Goal: Check status

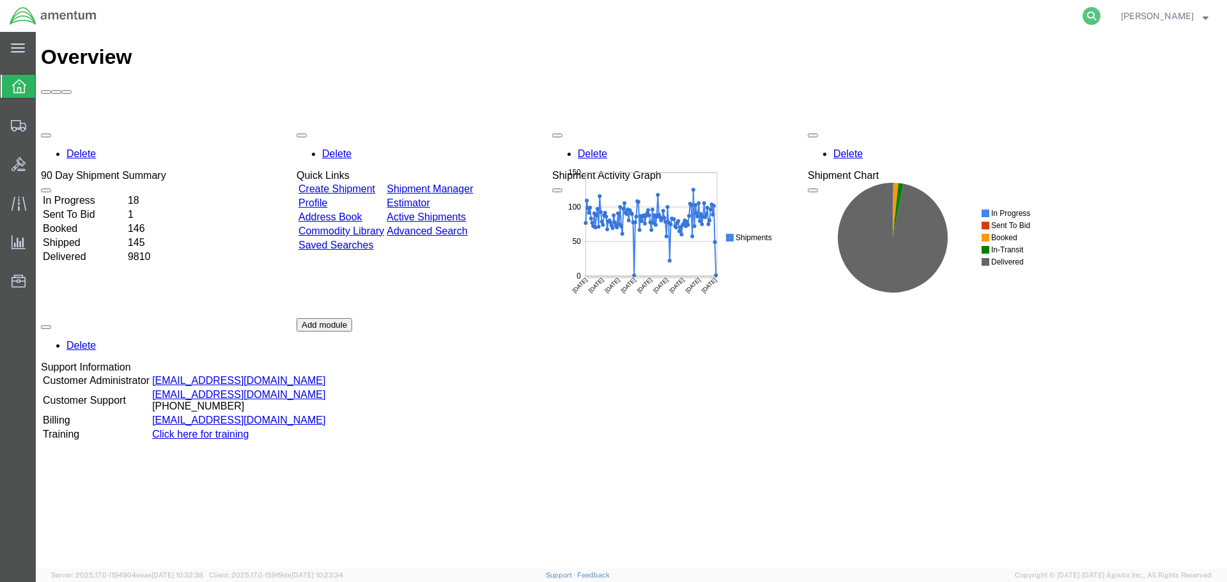
click at [1101, 19] on icon at bounding box center [1092, 16] width 18 height 18
paste input "54731077"
click at [1101, 17] on icon at bounding box center [1092, 16] width 18 height 18
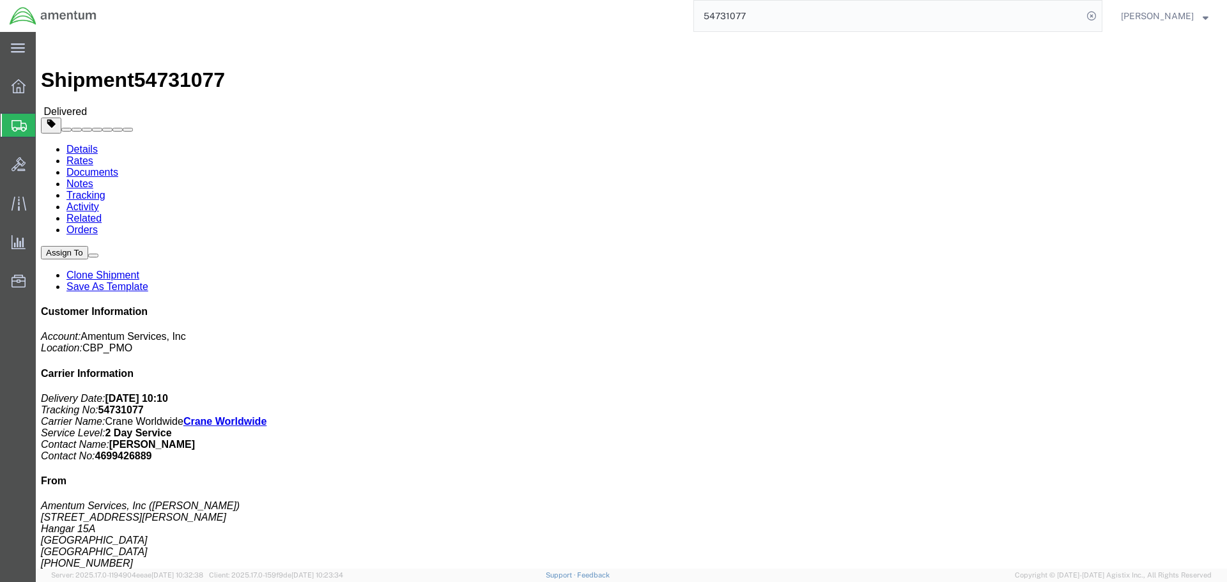
click link "Rates"
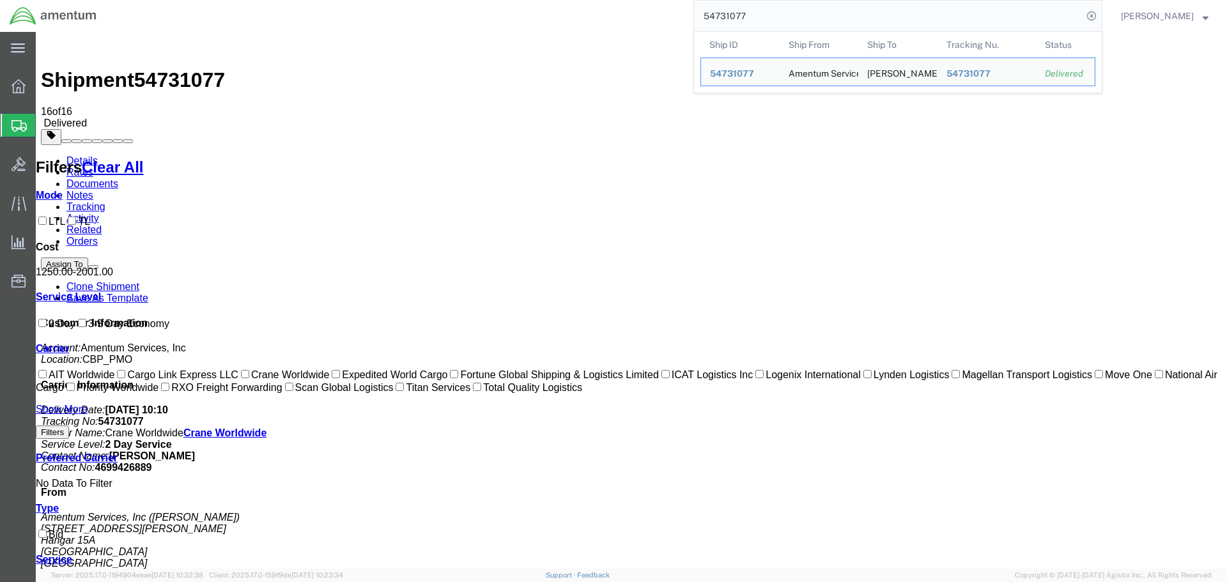
click at [721, 12] on input "54731077" at bounding box center [888, 16] width 389 height 31
click at [731, 16] on input "54731077" at bounding box center [888, 16] width 389 height 31
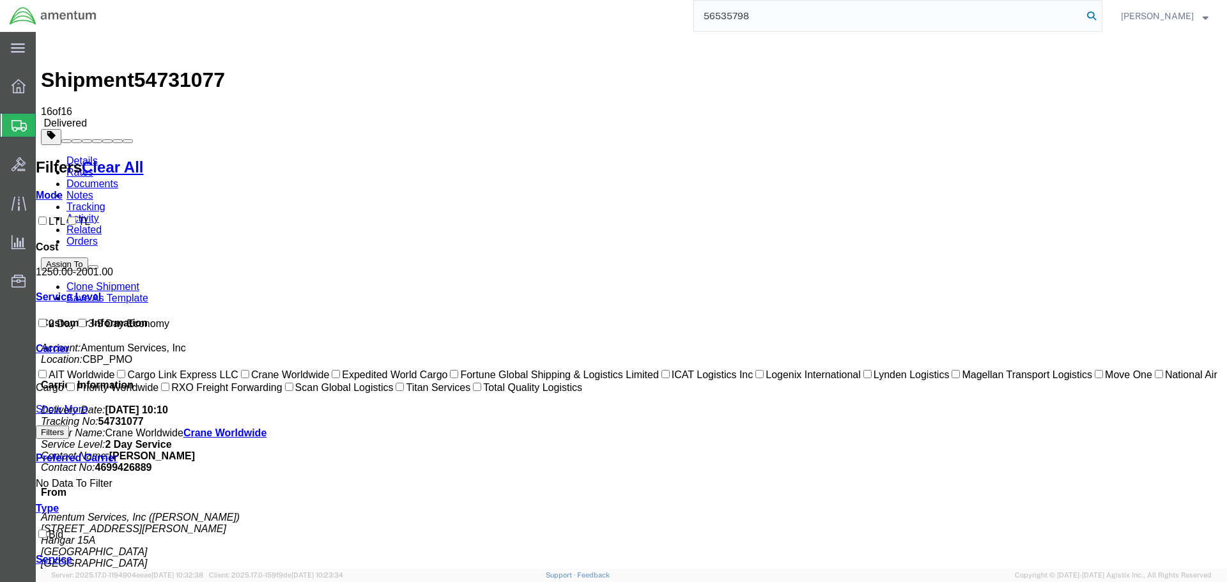
click at [1101, 12] on icon at bounding box center [1092, 16] width 18 height 18
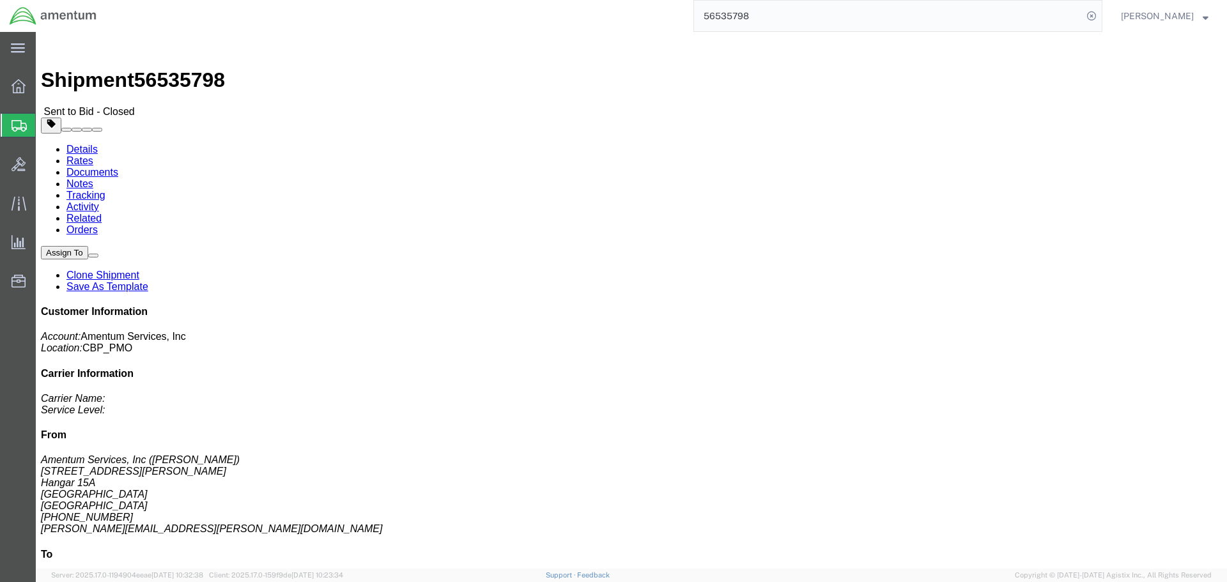
click link "Notes"
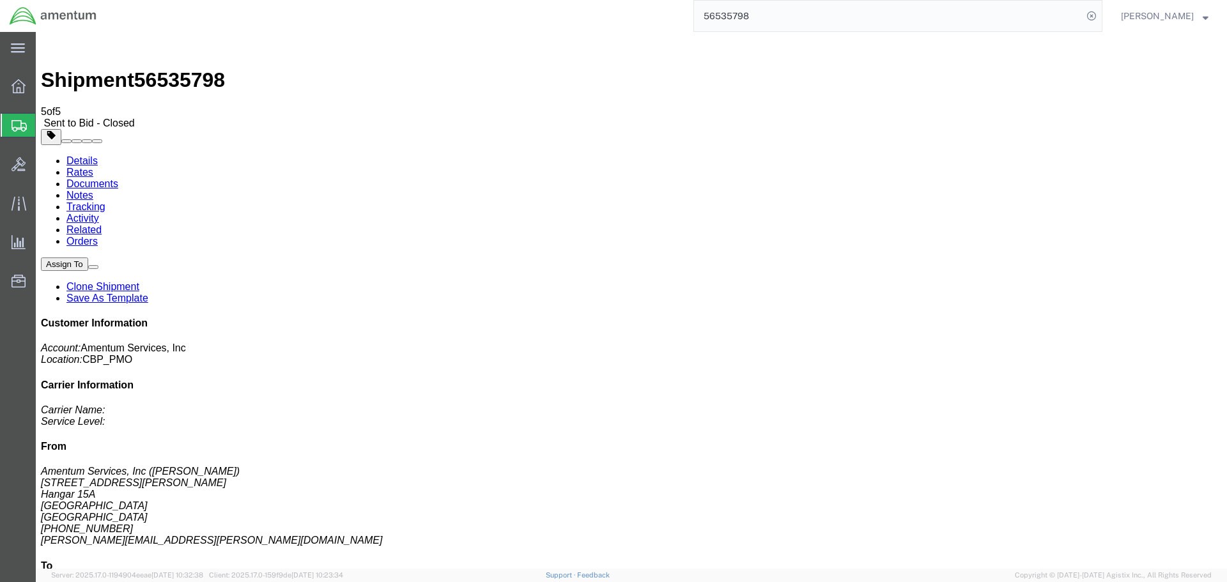
click at [759, 22] on input "56535798" at bounding box center [888, 16] width 389 height 31
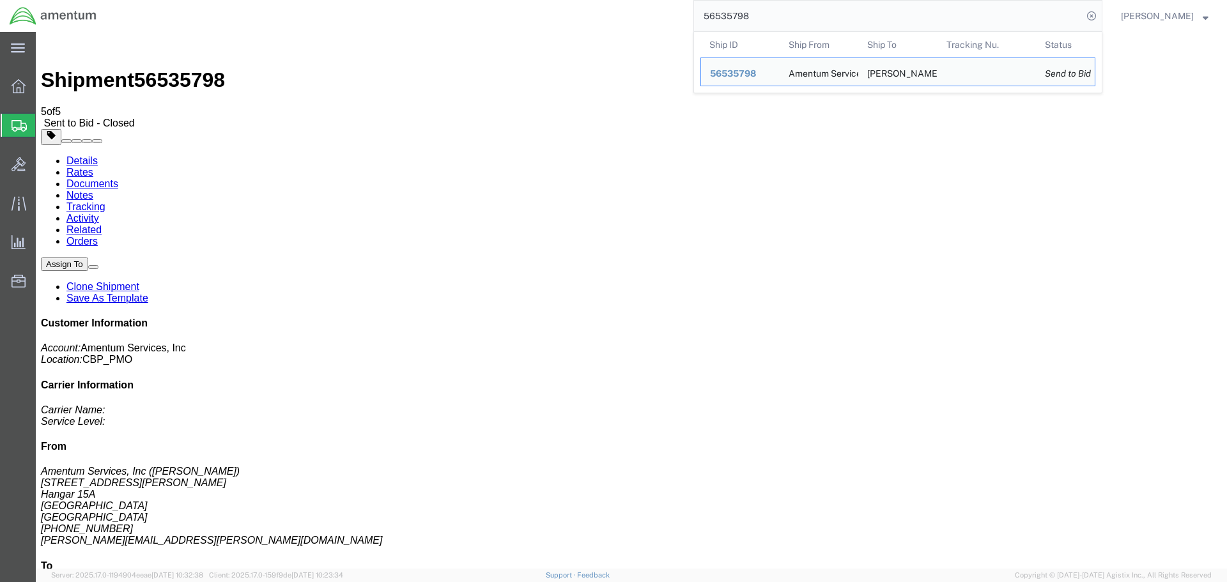
click at [759, 17] on input "56535798" at bounding box center [888, 16] width 389 height 31
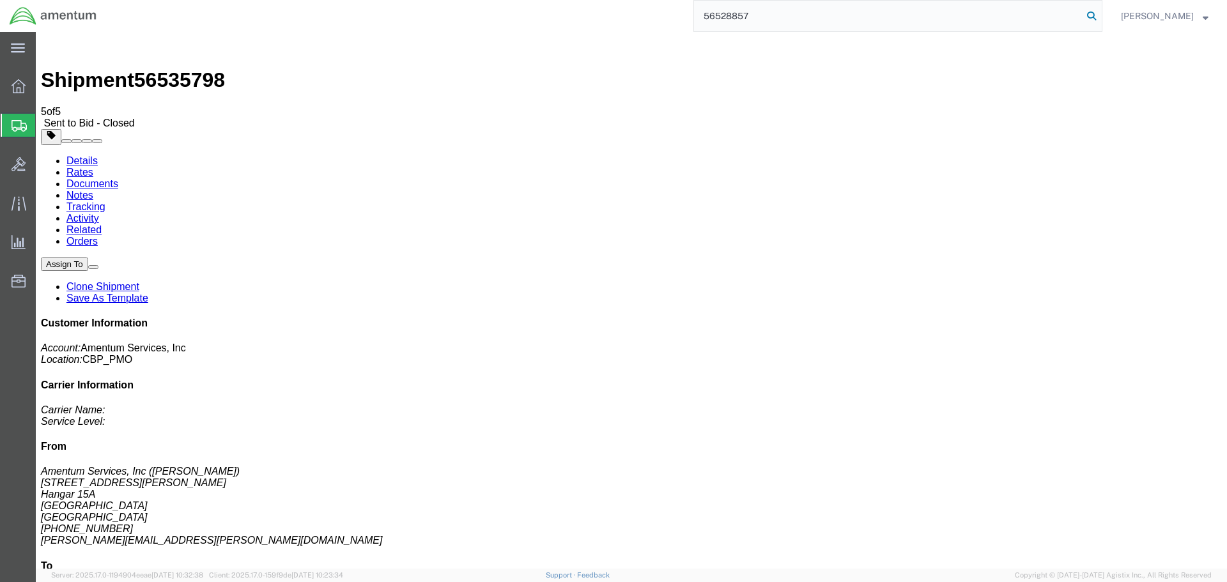
type input "56528857"
click at [1101, 20] on icon at bounding box center [1092, 16] width 18 height 18
